Goal: Information Seeking & Learning: Compare options

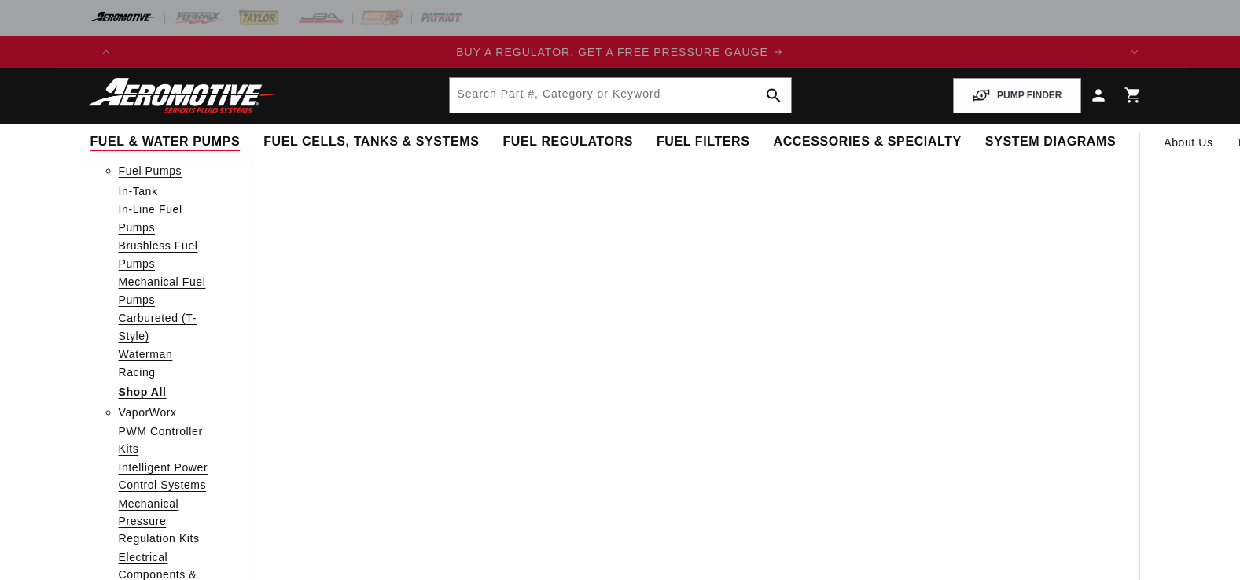
select select "1990"
select select "Ford"
select select "5.0L"
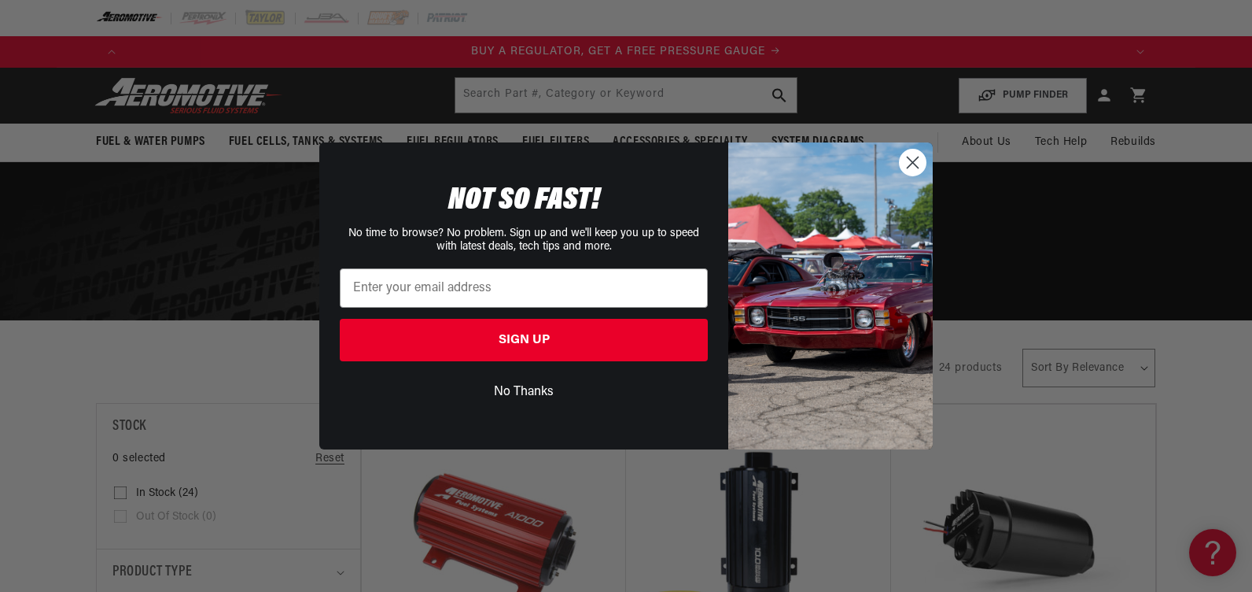
drag, startPoint x: 908, startPoint y: 161, endPoint x: 313, endPoint y: 164, distance: 594.7
click at [908, 161] on circle "Close dialog" at bounding box center [913, 162] width 26 height 26
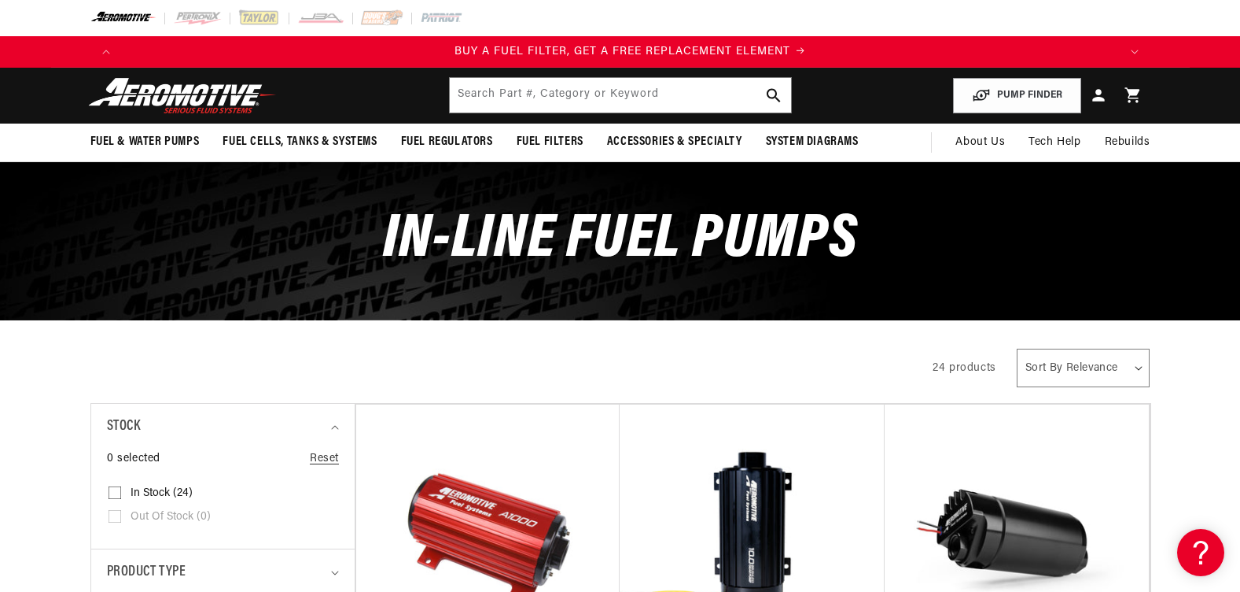
scroll to position [0, 997]
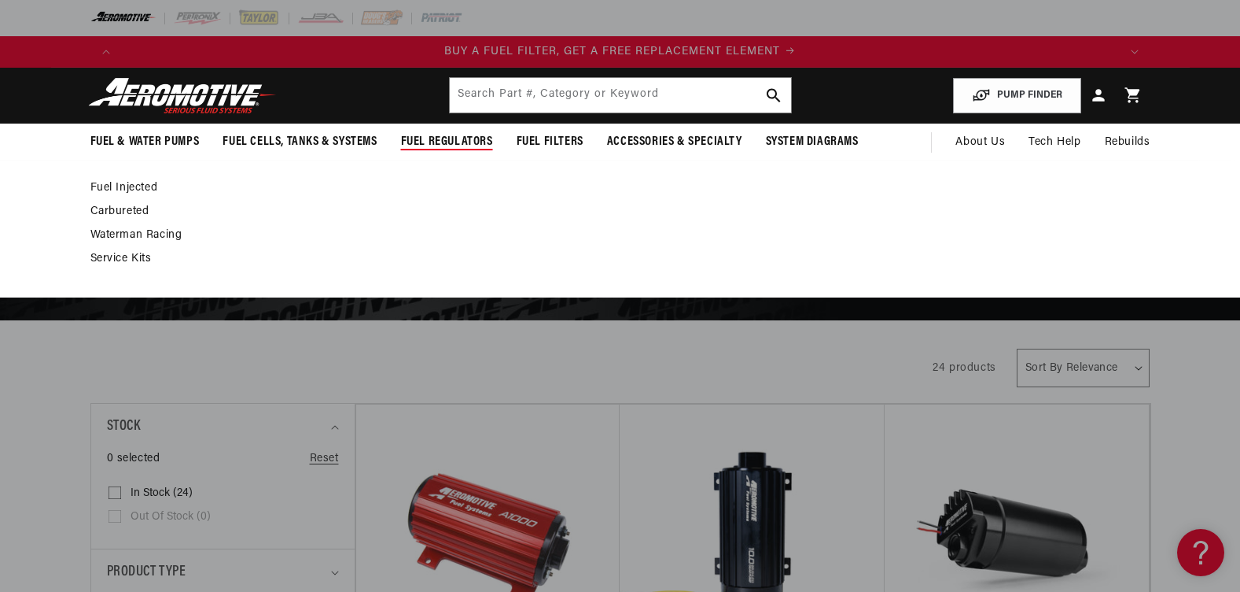
click at [452, 140] on span "Fuel Regulators" at bounding box center [447, 142] width 92 height 17
click at [141, 186] on link "Fuel Injected" at bounding box center [612, 188] width 1045 height 14
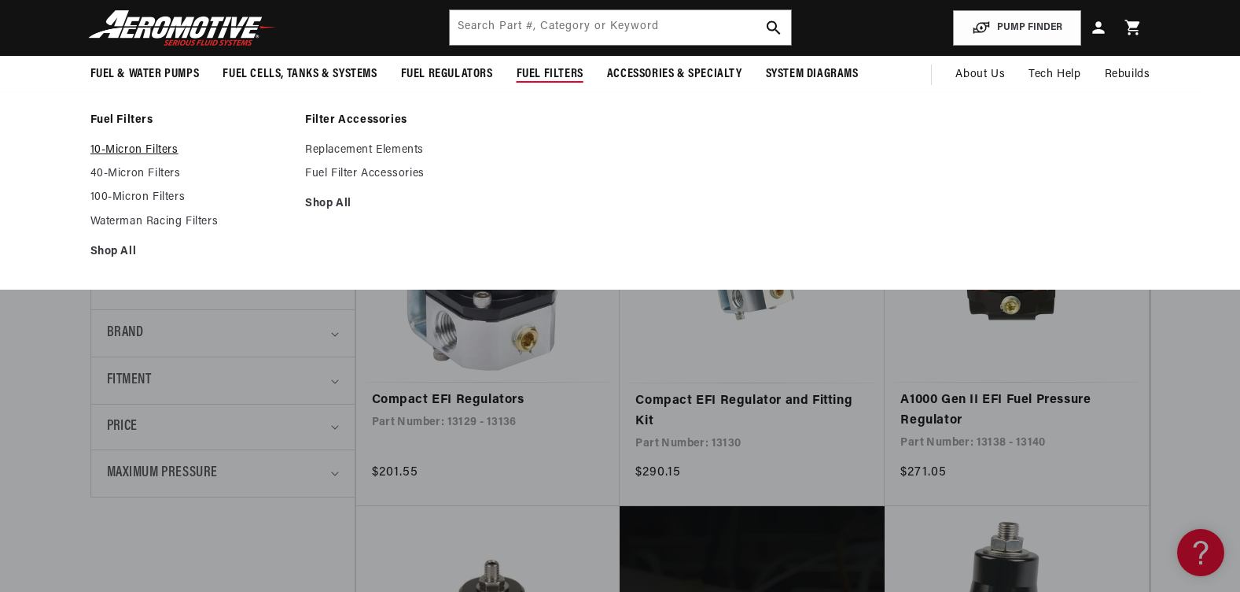
click at [123, 145] on link "10-Micron Filters" at bounding box center [190, 150] width 200 height 14
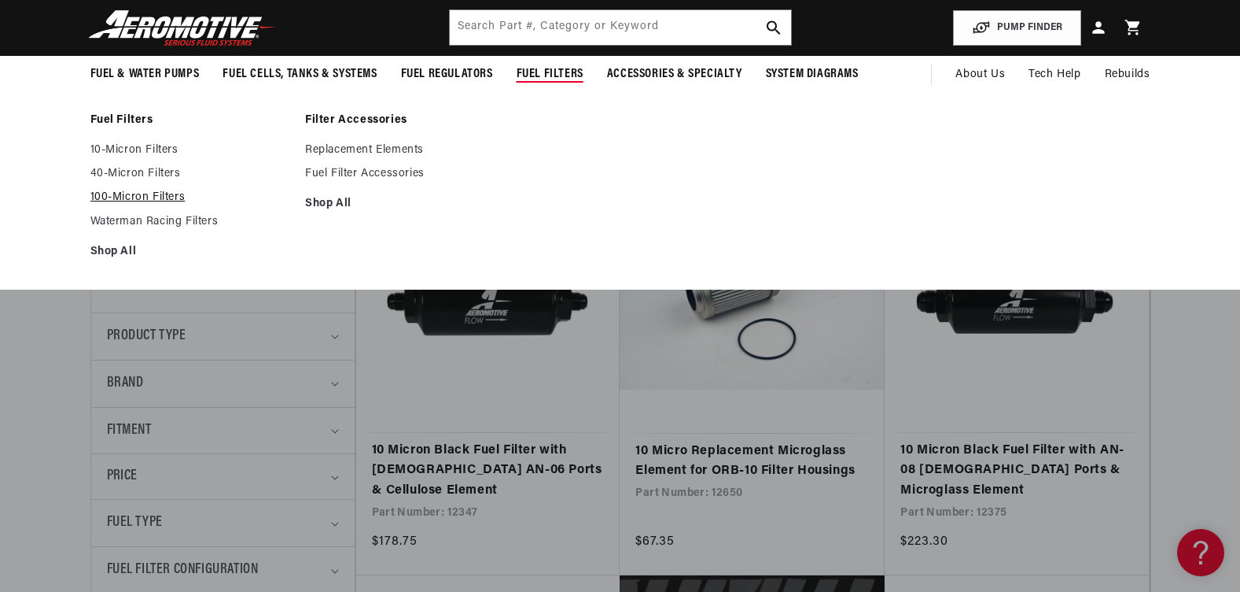
scroll to position [0, 997]
click at [120, 196] on link "100-Micron Filters" at bounding box center [190, 197] width 200 height 14
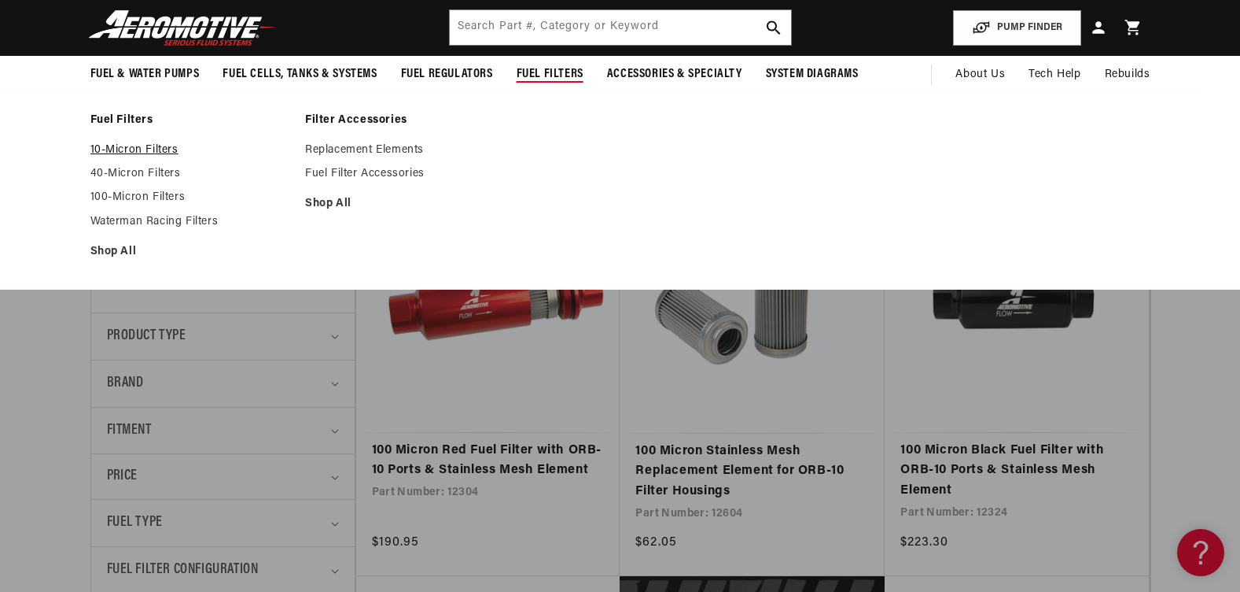
click at [154, 147] on link "10-Micron Filters" at bounding box center [190, 150] width 200 height 14
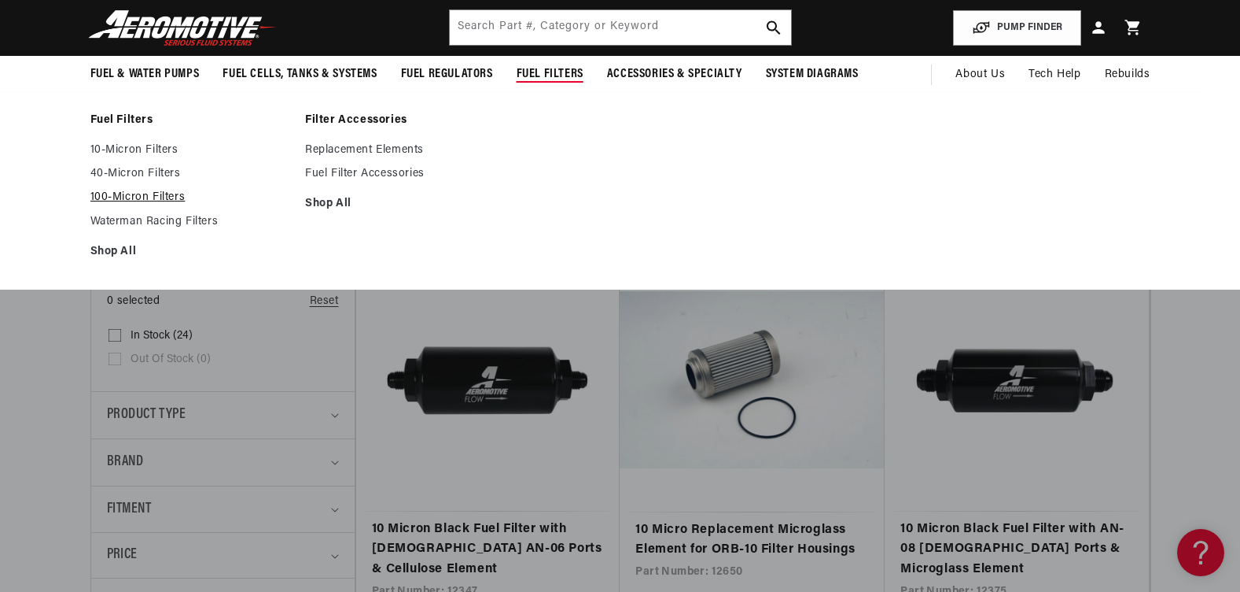
click at [139, 197] on link "100-Micron Filters" at bounding box center [190, 197] width 200 height 14
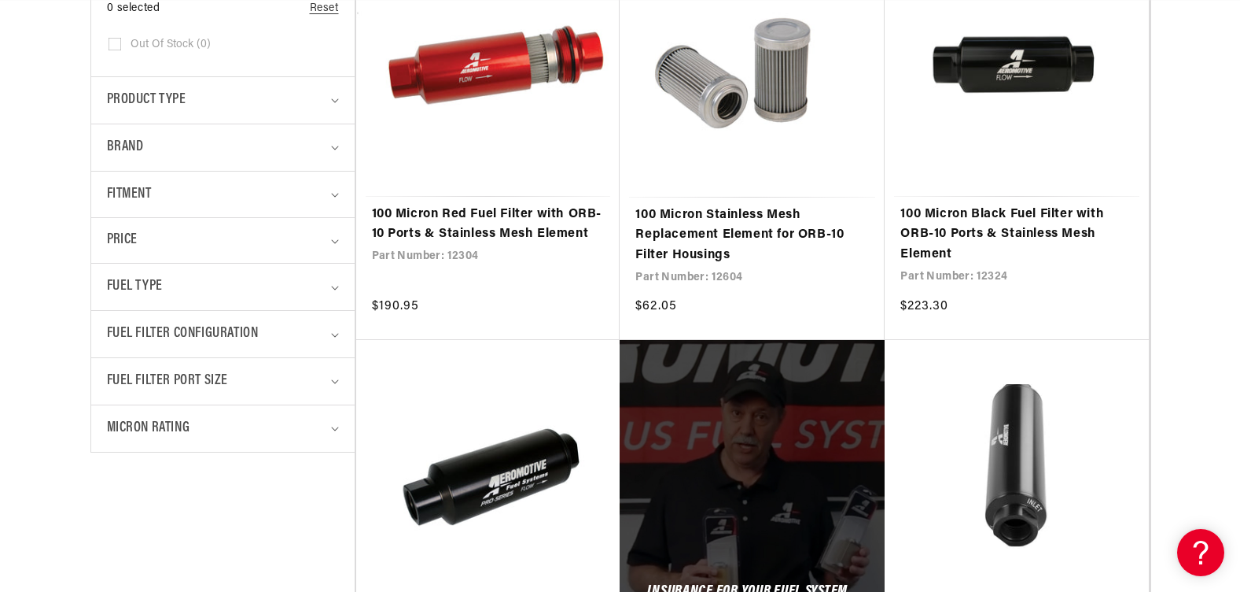
scroll to position [0, 1995]
